Goal: Information Seeking & Learning: Learn about a topic

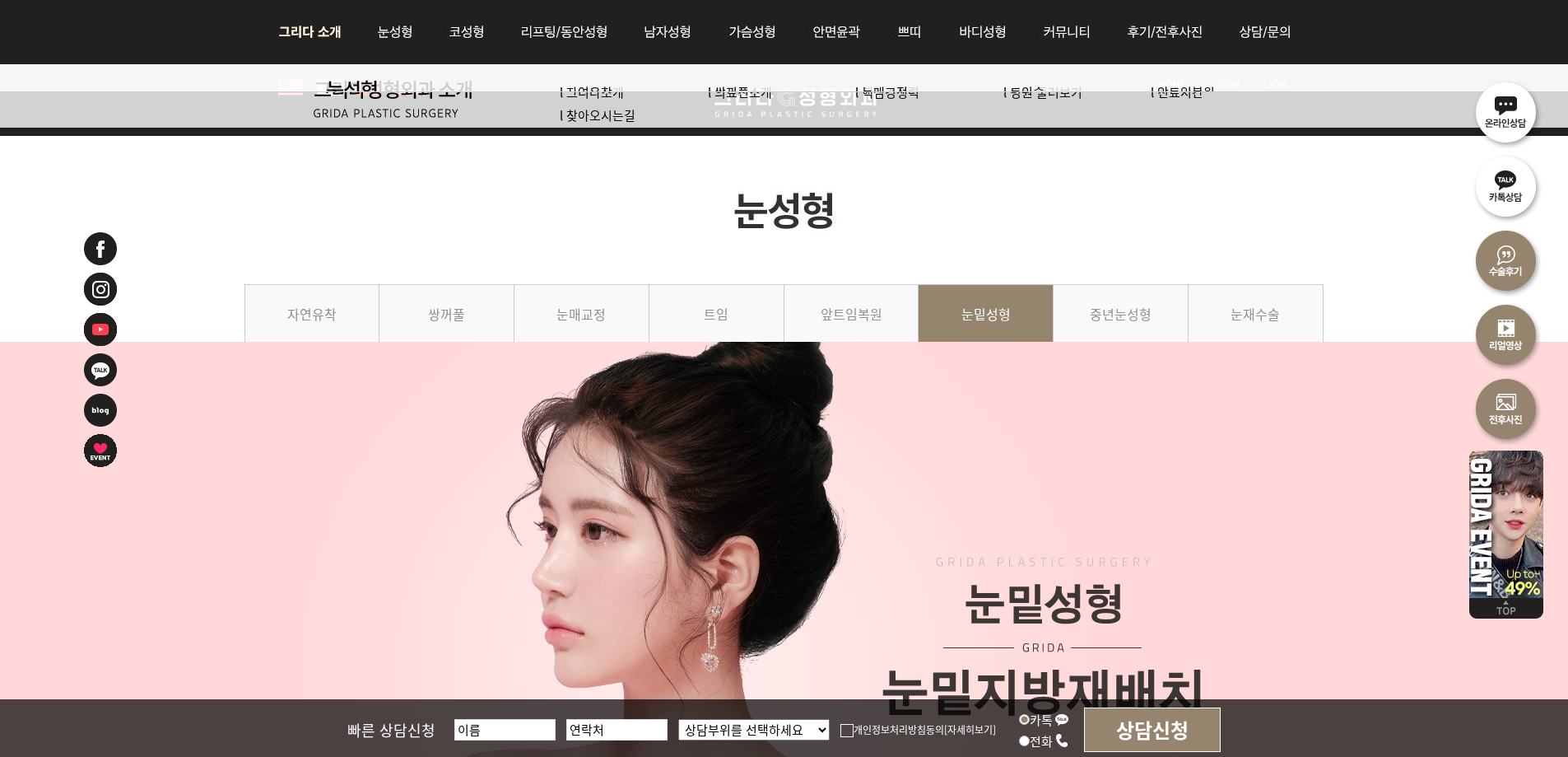
scroll to position [3441, 0]
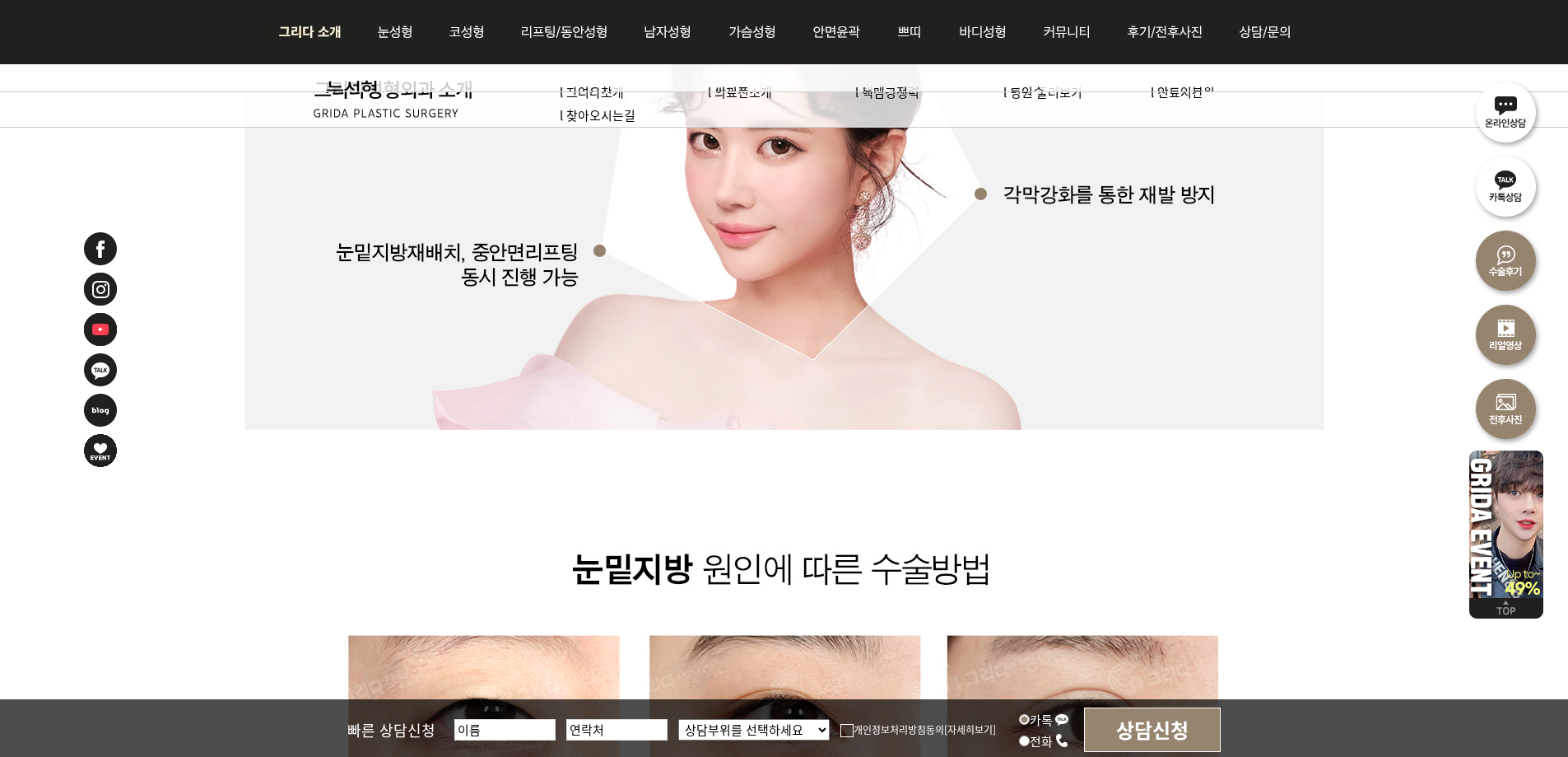
click at [307, 33] on img at bounding box center [314, 32] width 89 height 64
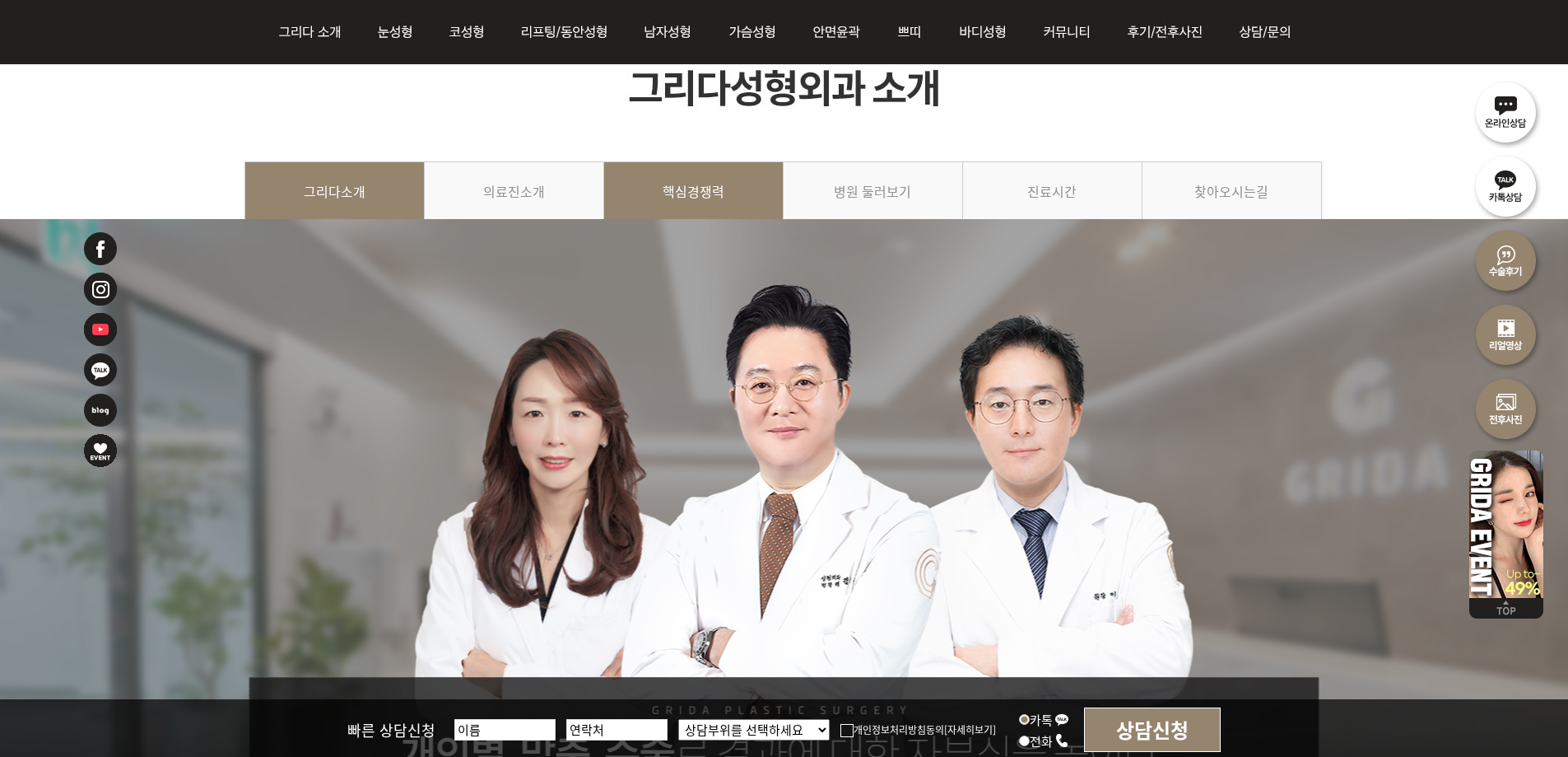
scroll to position [82, 0]
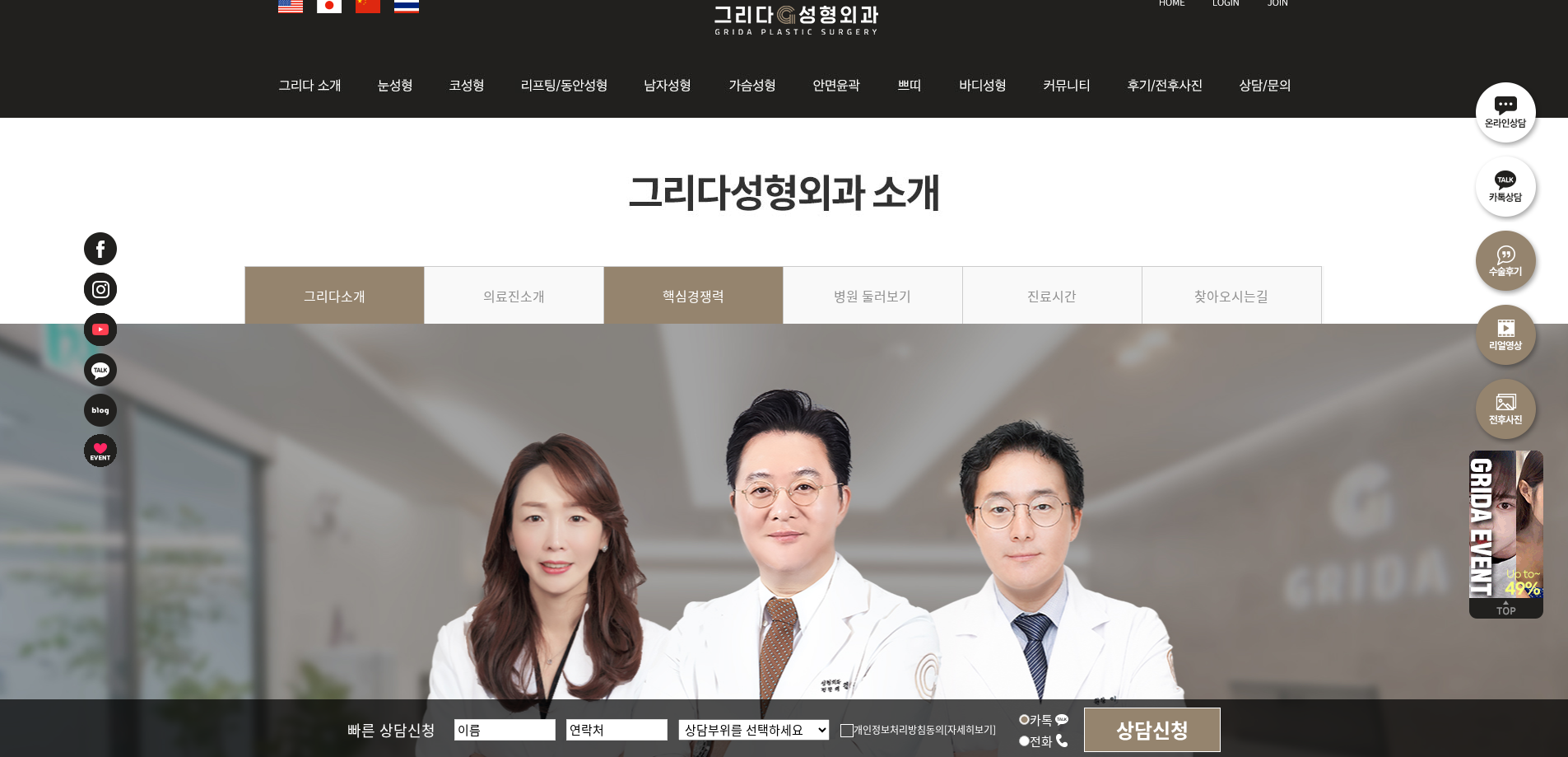
click at [663, 318] on link "핵심경쟁력" at bounding box center [693, 303] width 179 height 75
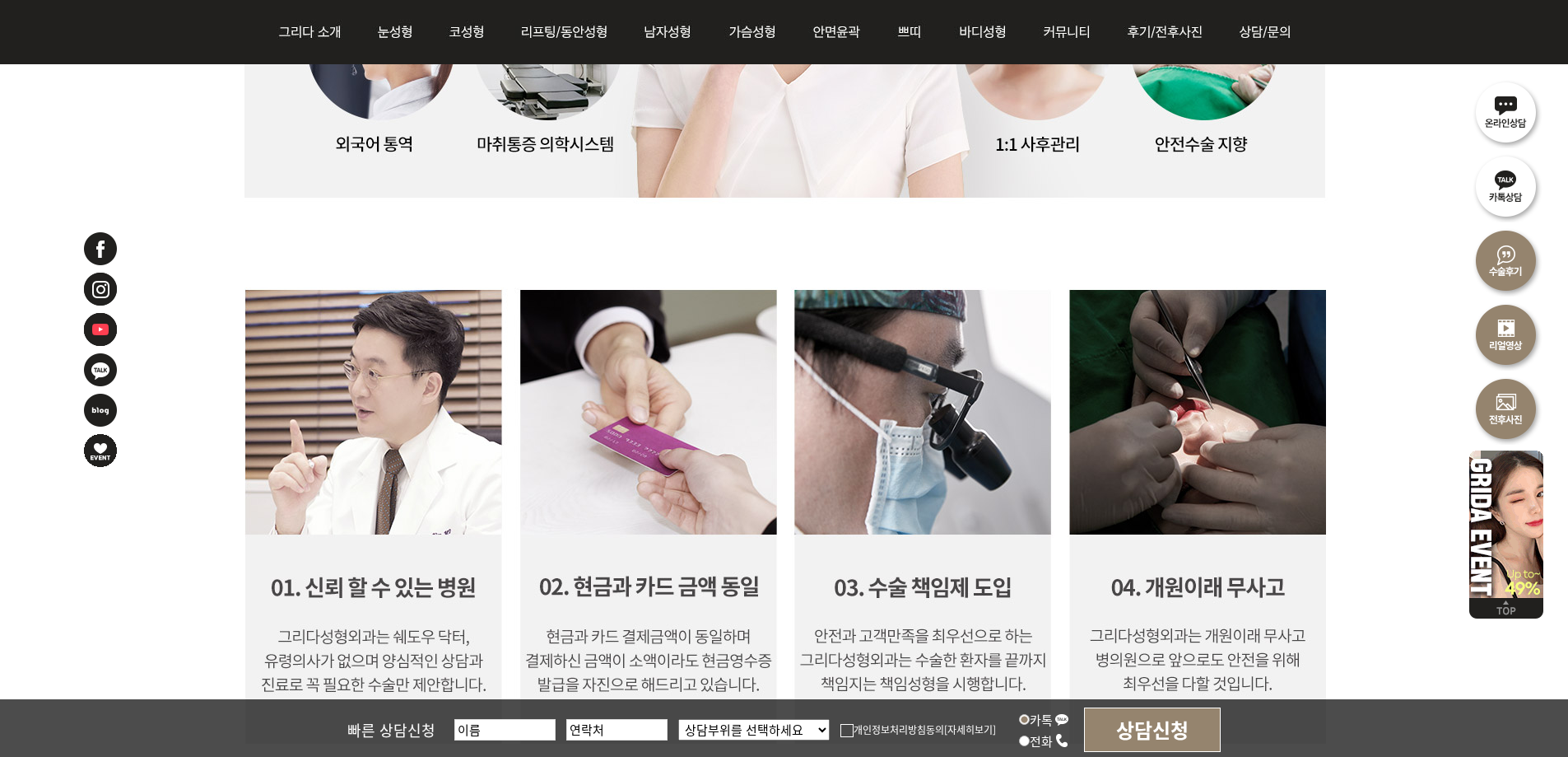
scroll to position [1482, 0]
